Goal: Navigation & Orientation: Find specific page/section

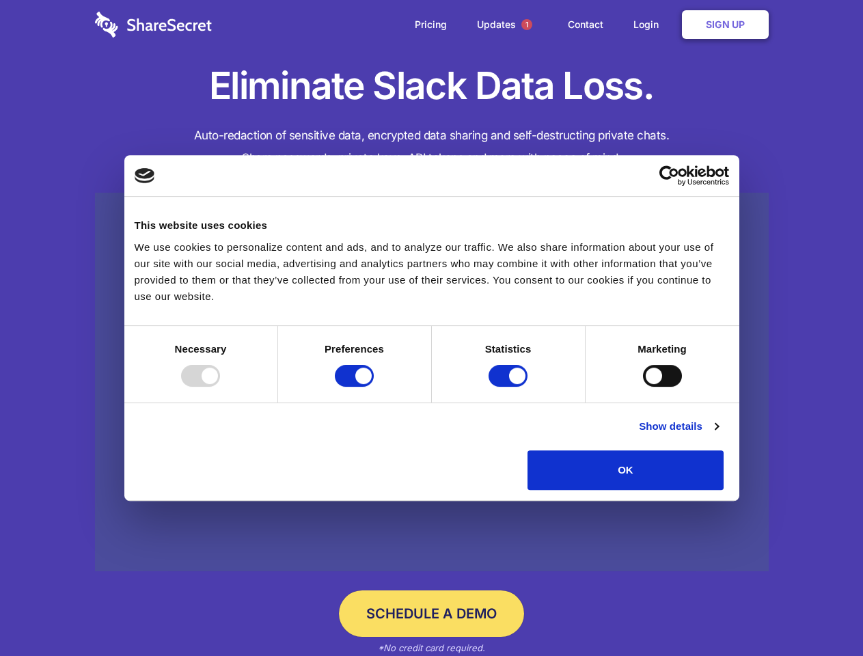
click at [220, 387] on div at bounding box center [200, 376] width 39 height 22
click at [374, 387] on input "Preferences" at bounding box center [354, 376] width 39 height 22
checkbox input "false"
click at [510, 387] on input "Statistics" at bounding box center [508, 376] width 39 height 22
checkbox input "false"
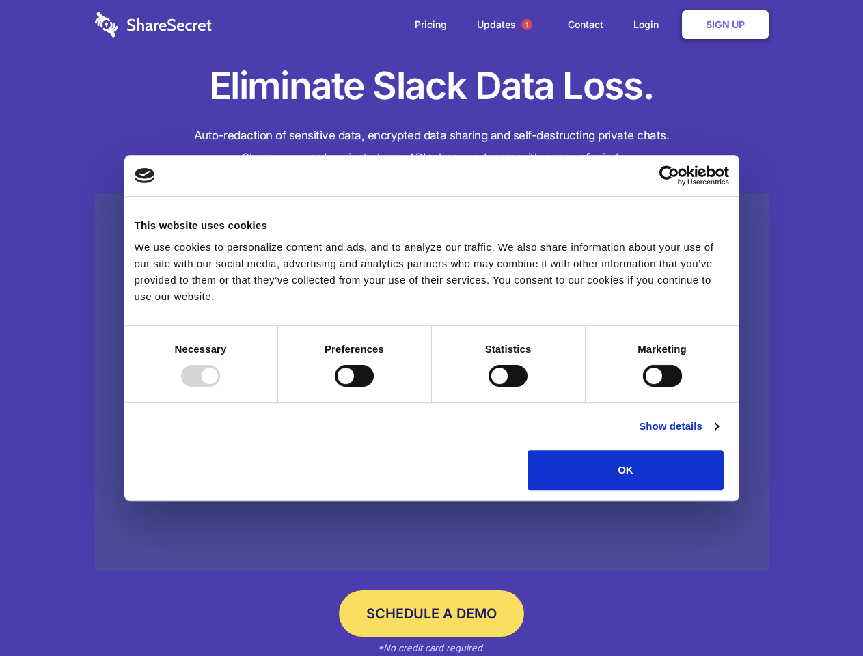
click at [643, 387] on input "Marketing" at bounding box center [662, 376] width 39 height 22
checkbox input "true"
click at [718, 435] on link "Show details" at bounding box center [678, 426] width 79 height 16
click at [0, 0] on li "Necessary 7 Necessary cookies help make a website usable by enabling basic func…" at bounding box center [0, 0] width 0 height 0
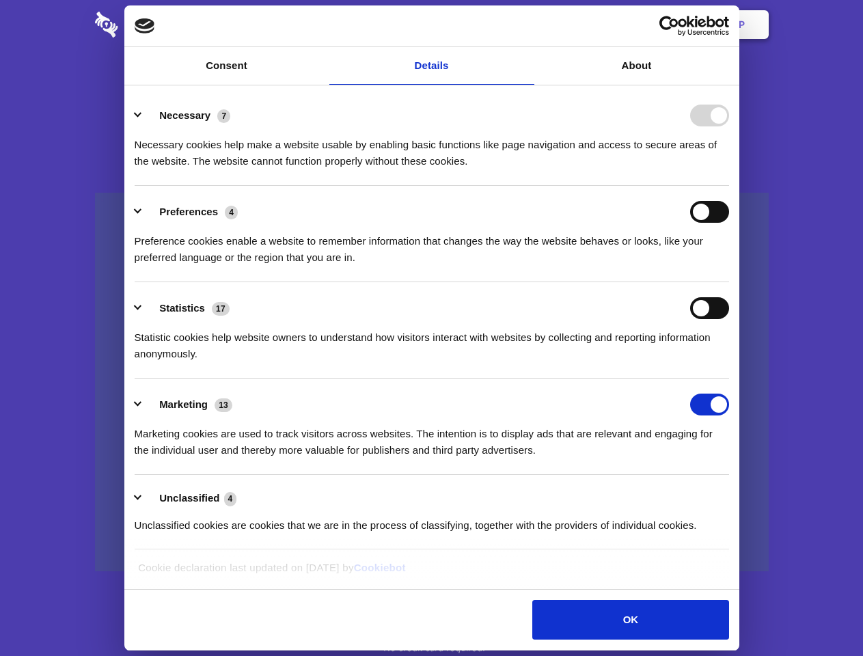
click at [526, 25] on span "1" at bounding box center [526, 24] width 11 height 11
